Goal: Information Seeking & Learning: Learn about a topic

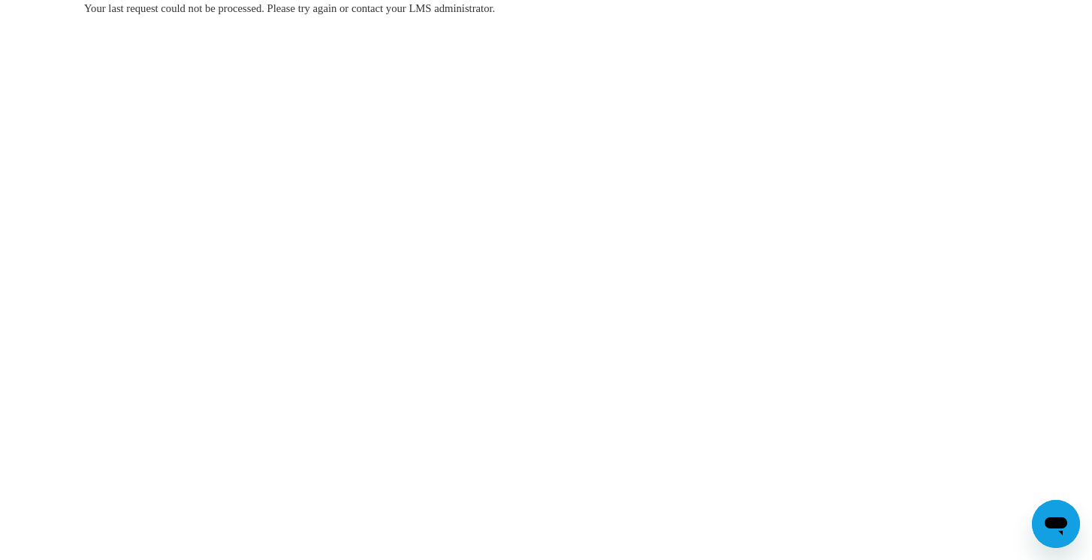
click at [802, 122] on body "Your last request could not be processed. Please try again or contact your LMS …" at bounding box center [546, 280] width 1092 height 560
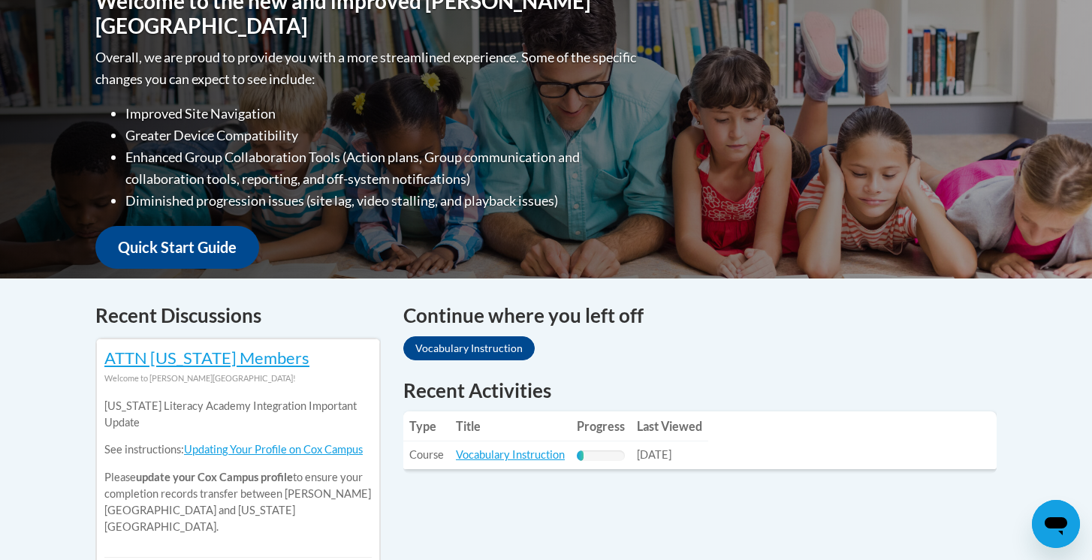
scroll to position [405, 0]
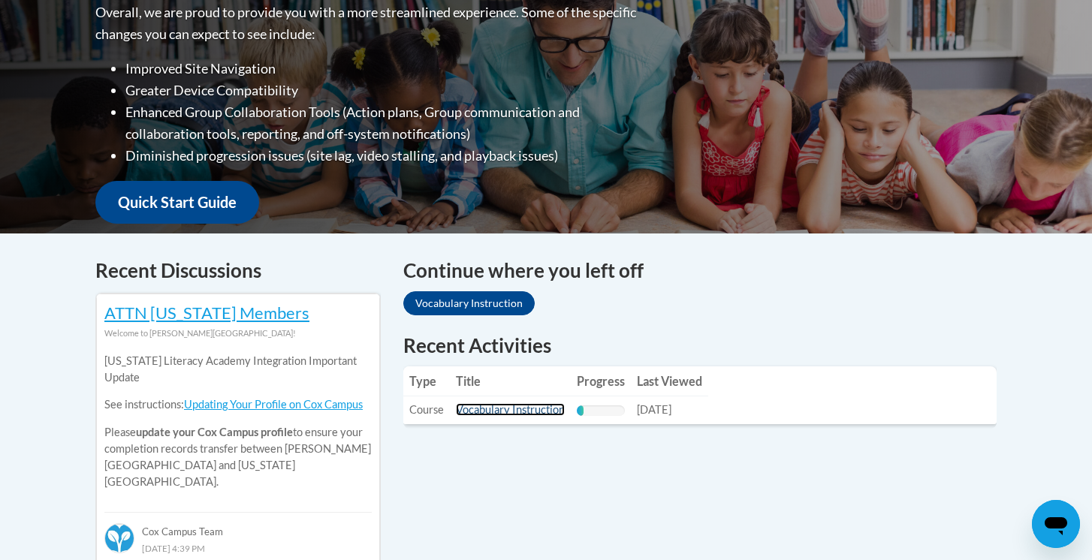
click at [527, 411] on link "Vocabulary Instruction" at bounding box center [510, 409] width 109 height 13
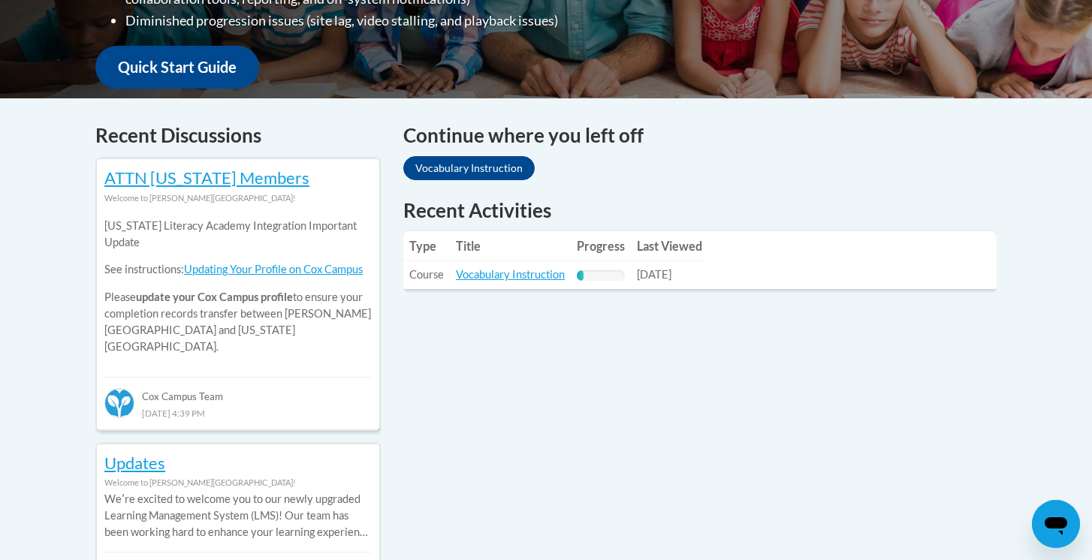
scroll to position [555, 0]
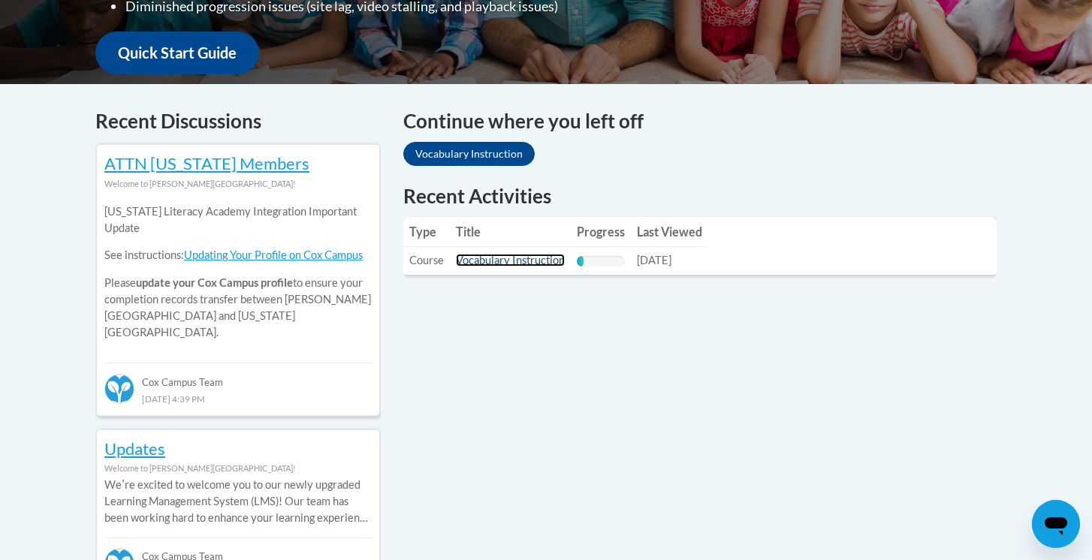
click at [501, 261] on link "Vocabulary Instruction" at bounding box center [510, 260] width 109 height 13
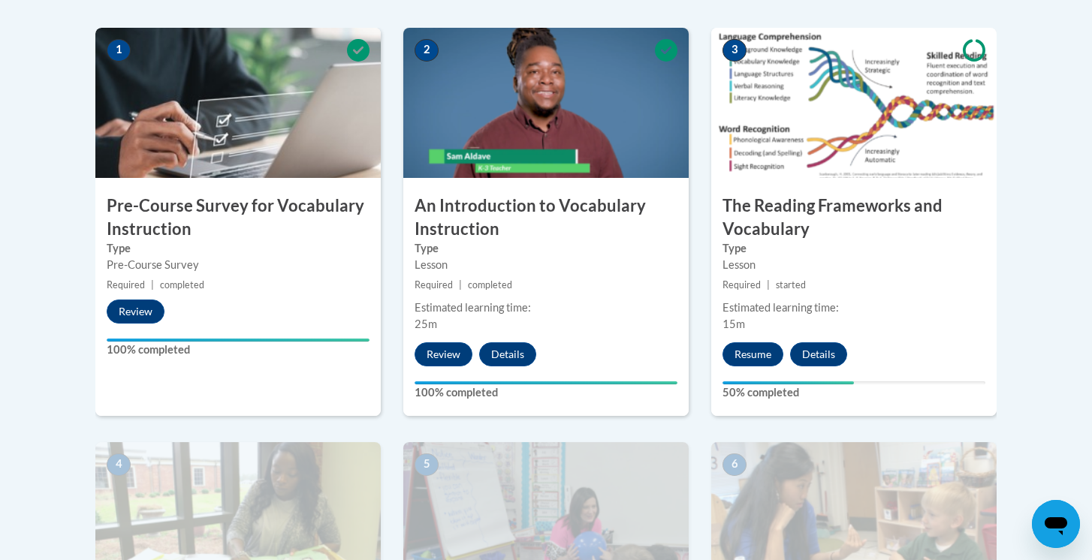
scroll to position [515, 0]
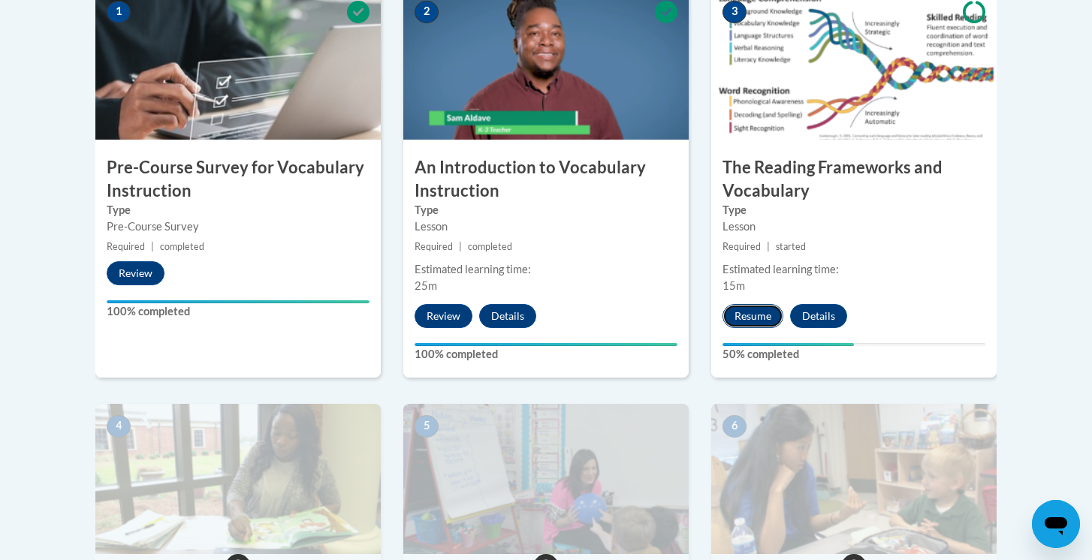
click at [761, 319] on button "Resume" at bounding box center [752, 316] width 61 height 24
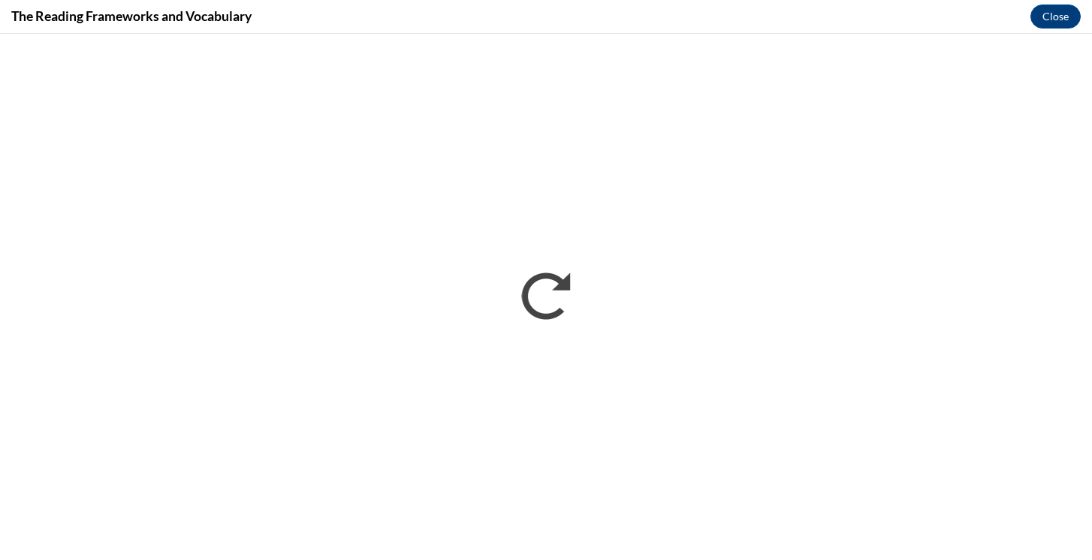
scroll to position [0, 0]
